Goal: Answer question/provide support

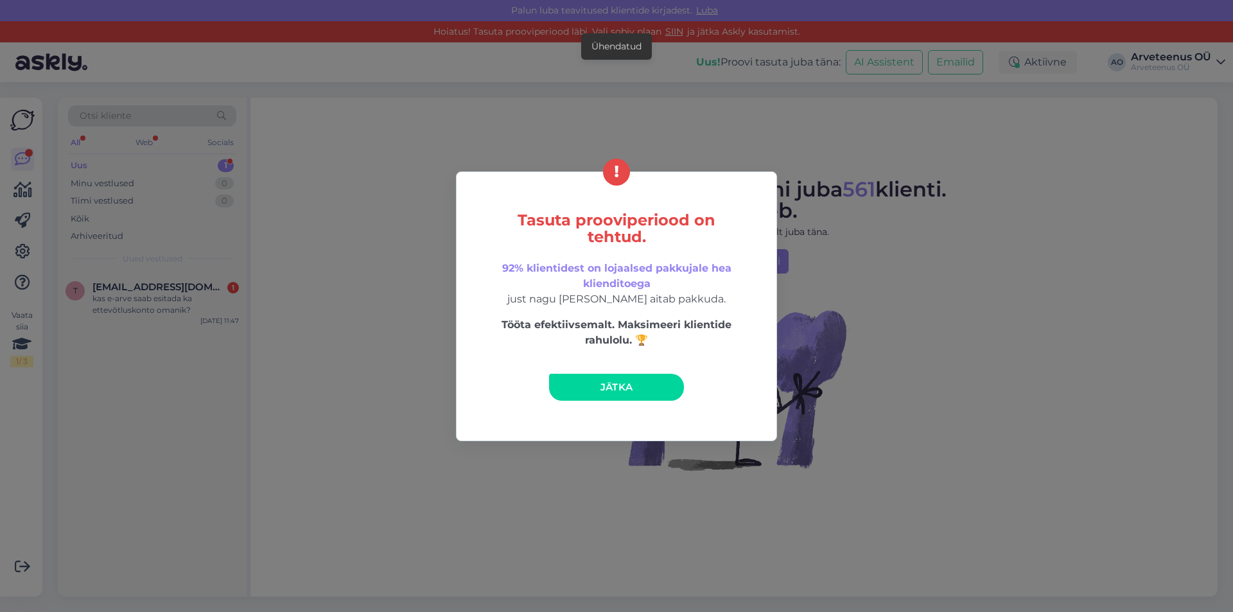
click at [642, 384] on link "Jätka" at bounding box center [616, 387] width 135 height 27
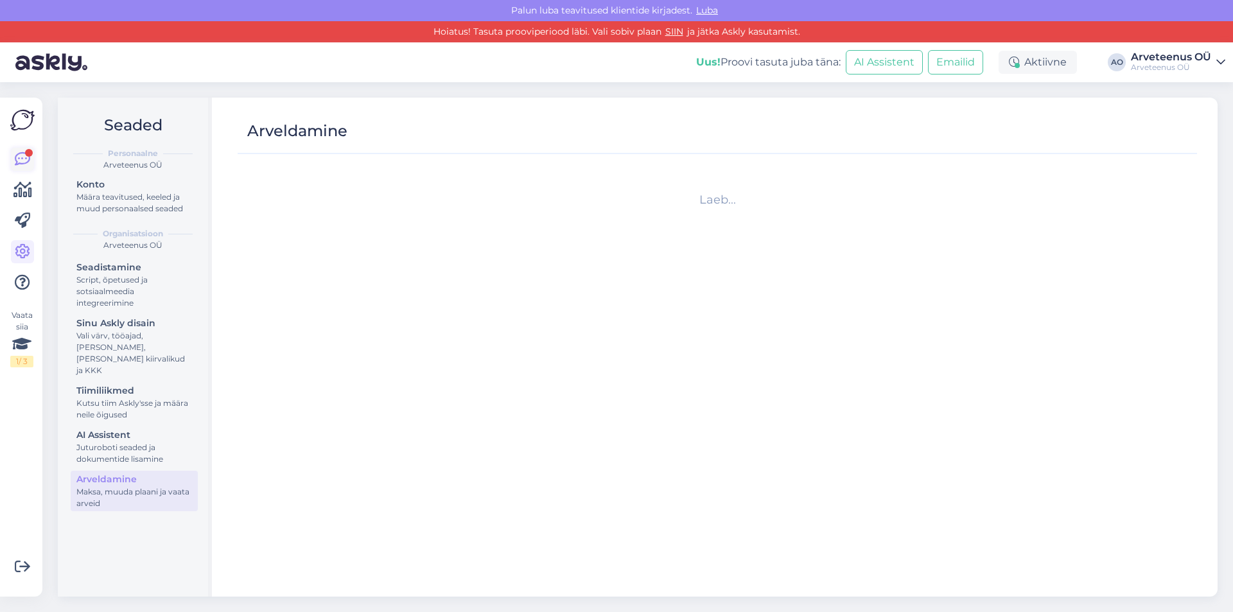
click at [21, 157] on icon at bounding box center [22, 159] width 15 height 15
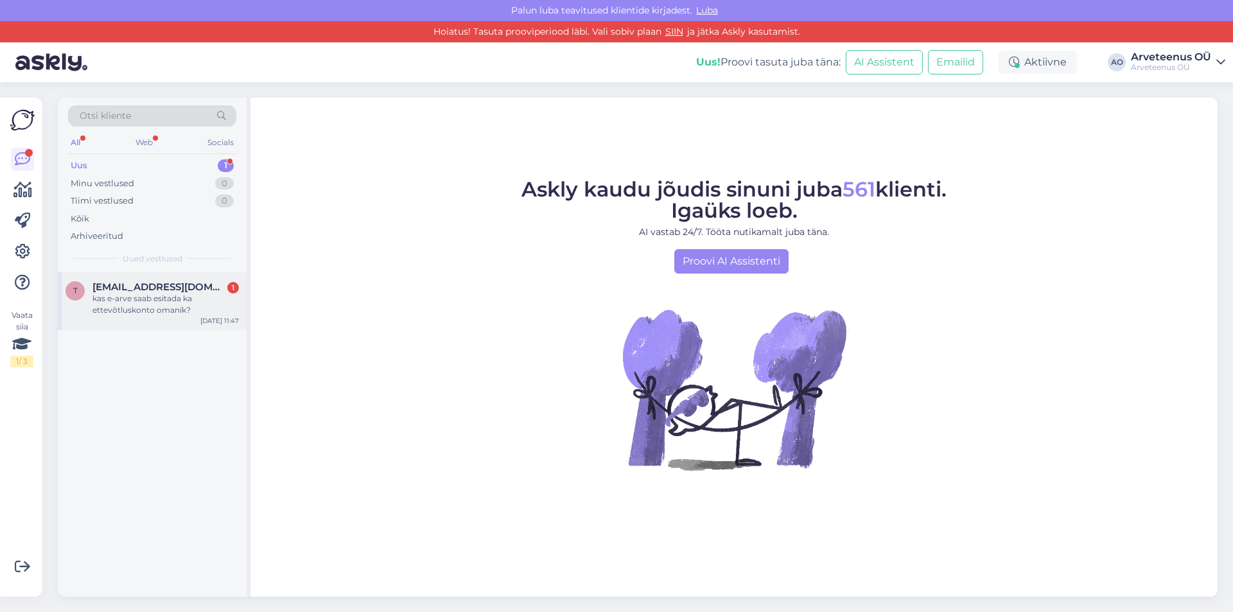
click at [152, 288] on span "[EMAIL_ADDRESS][DOMAIN_NAME]" at bounding box center [159, 287] width 134 height 12
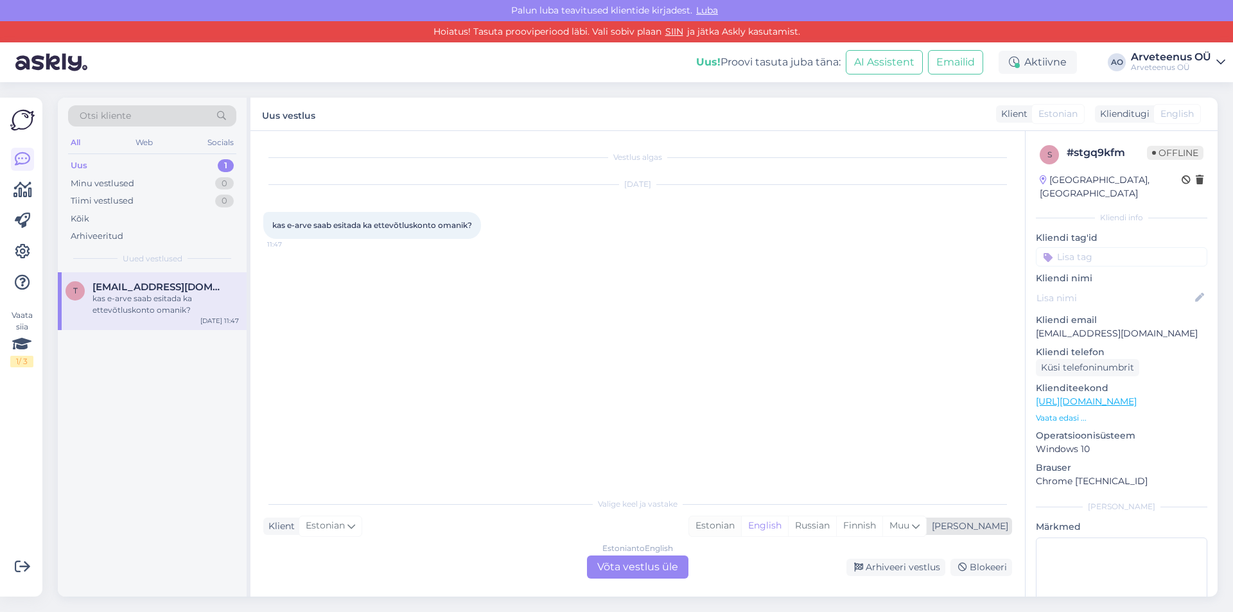
click at [741, 528] on div "Estonian" at bounding box center [715, 525] width 52 height 19
click at [645, 566] on div "Estonian to Estonian Võta vestlus üle" at bounding box center [637, 566] width 101 height 23
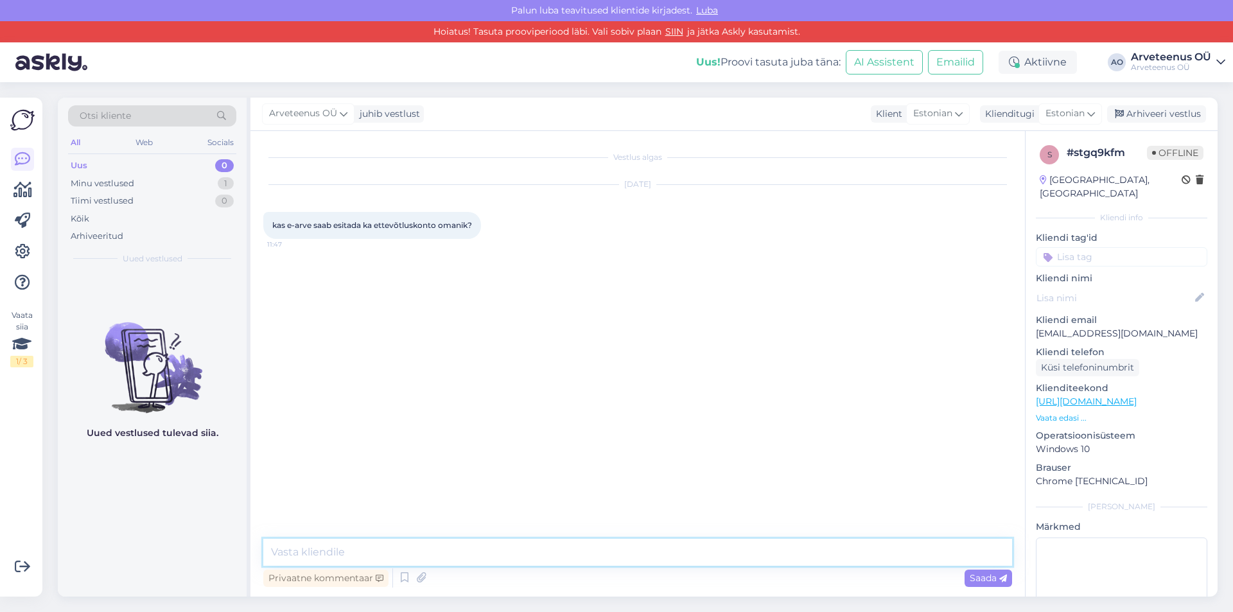
click at [458, 557] on textarea at bounding box center [637, 552] width 749 height 27
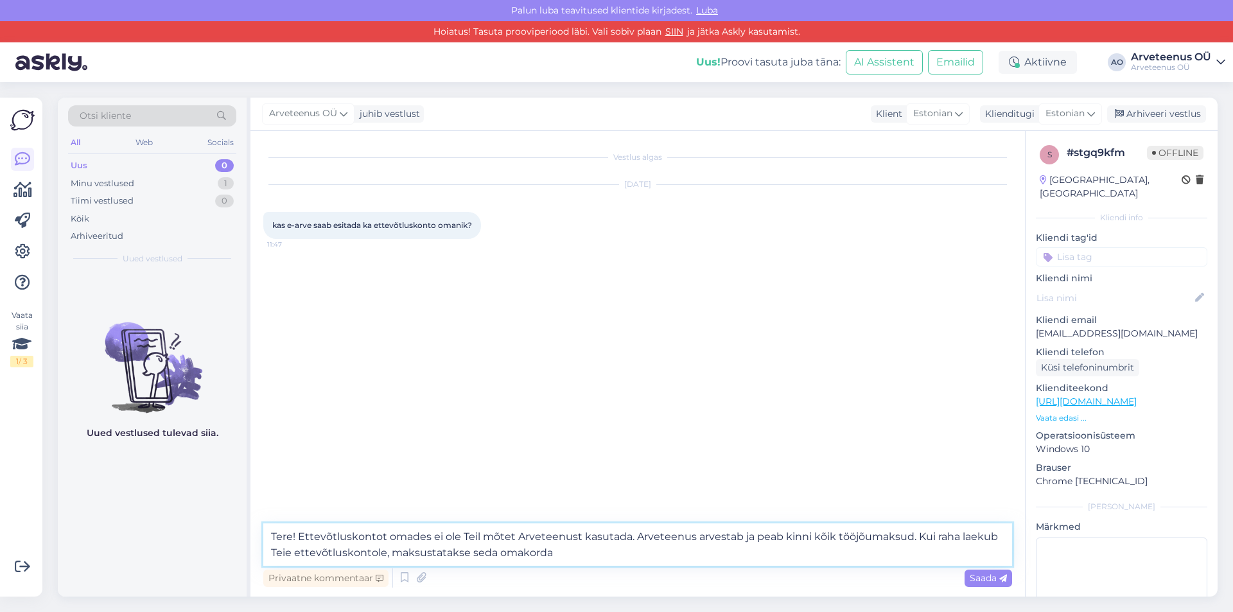
type textarea "Tere! Ettevõtluskontot omades ei ole Teil mõtet Arveteenust kasutada. Arveteenu…"
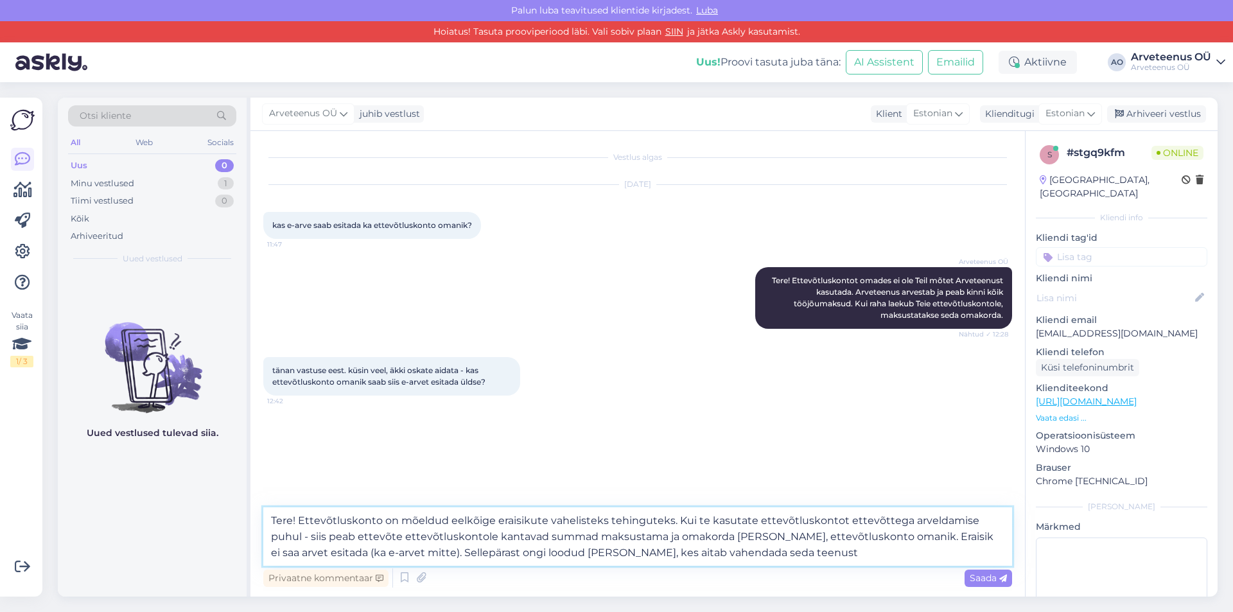
type textarea "Tere! Ettevõtluskonto on mõeldud eelkõige eraisikute vahelisteks tehinguteks. K…"
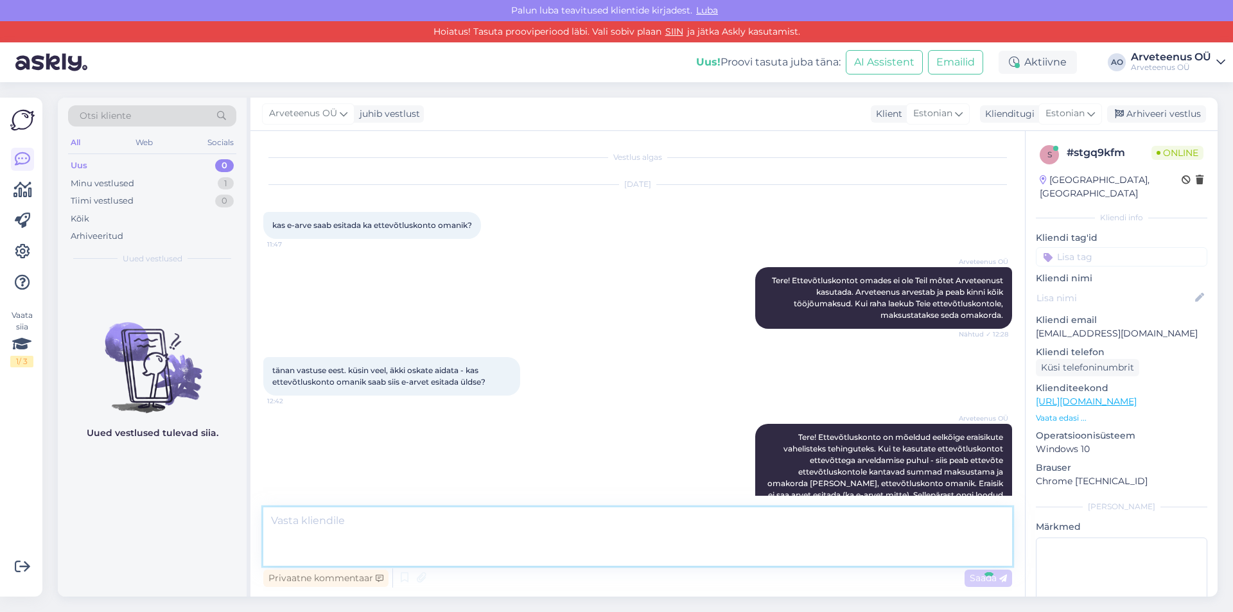
scroll to position [7, 0]
